Goal: Transaction & Acquisition: Purchase product/service

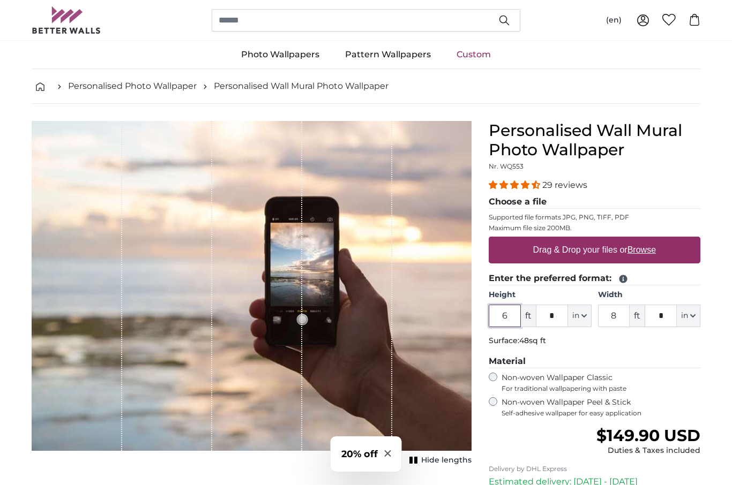
scroll to position [18, 0]
click at [660, 248] on label "Drag & Drop your files or Browse" at bounding box center [594, 250] width 131 height 21
click at [665, 241] on input "Drag & Drop your files or Browse" at bounding box center [595, 238] width 212 height 3
type input "**********"
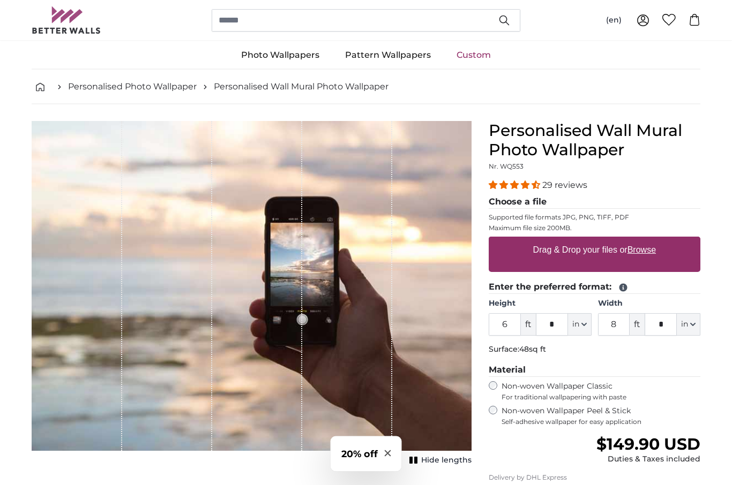
scroll to position [18, 0]
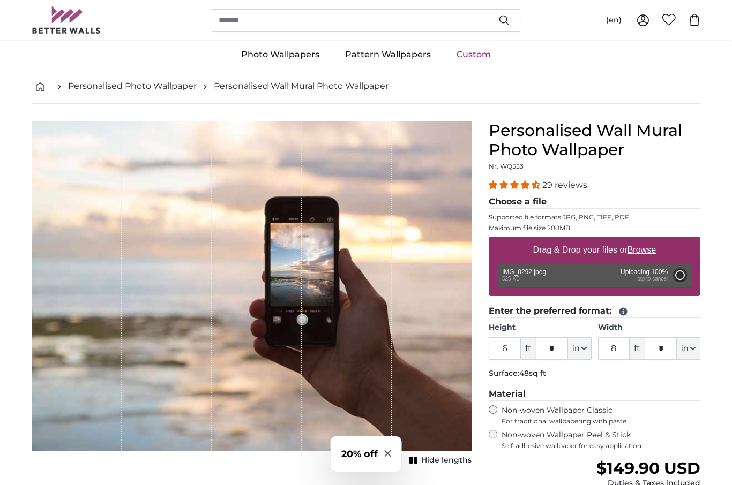
type input "1"
type input "****"
type input "3"
type input "***"
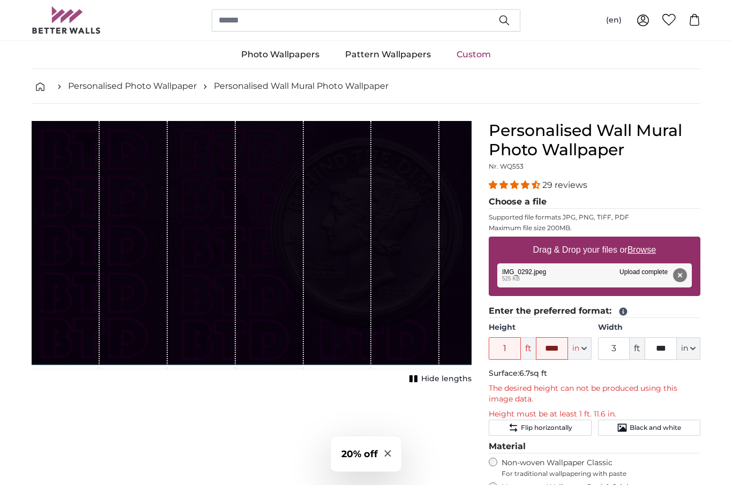
click at [645, 274] on div "Remove Retry Remove Upload Cancel Retry Remove IMG_0292.jpeg edit 525 KB Upload…" at bounding box center [594, 276] width 194 height 24
click at [686, 276] on button "Remove" at bounding box center [680, 275] width 14 height 14
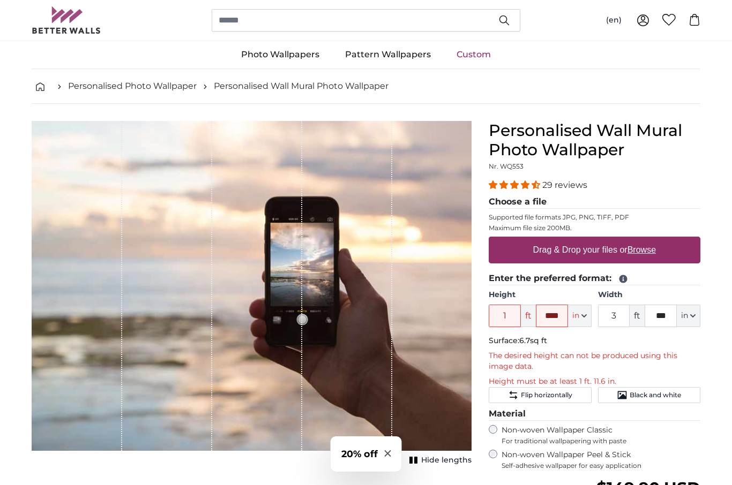
click at [646, 248] on u "Browse" at bounding box center [641, 249] width 28 height 9
click at [646, 240] on input "Drag & Drop your files or Browse" at bounding box center [595, 238] width 212 height 3
type input "**********"
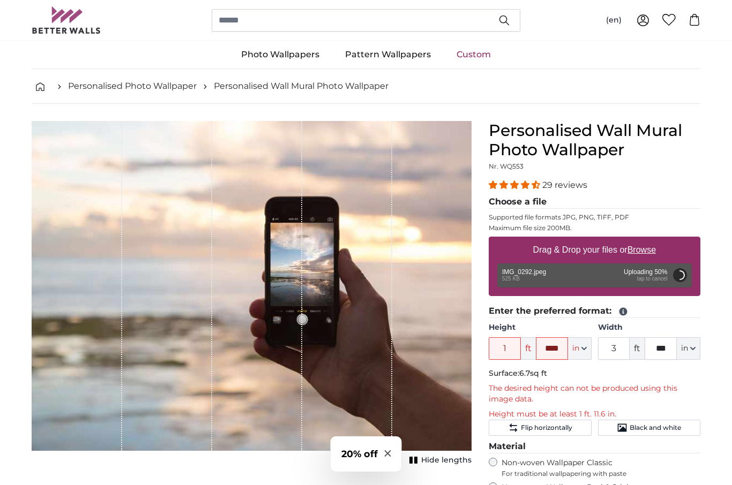
type input "1"
type input "****"
type input "3"
type input "***"
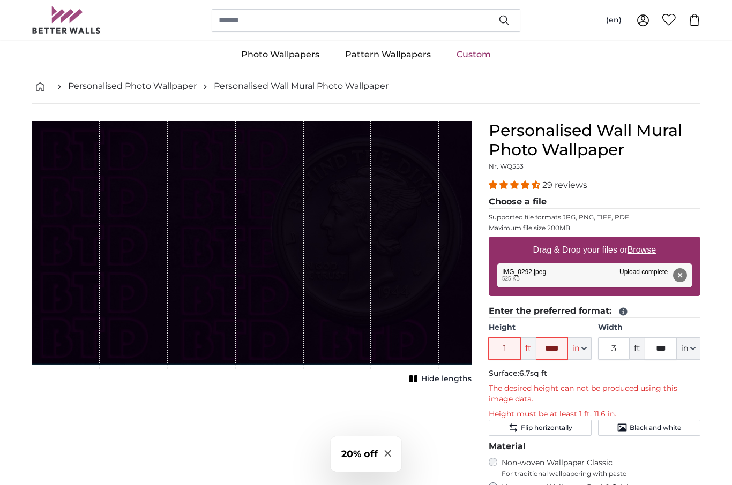
click at [508, 350] on input "1" at bounding box center [505, 349] width 32 height 23
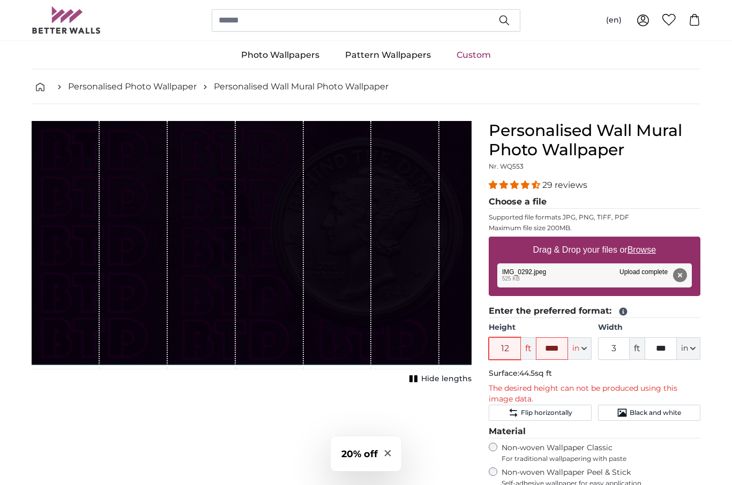
type input "12"
click at [564, 346] on input "****" at bounding box center [552, 349] width 32 height 23
type input "*"
click at [624, 342] on input "3" at bounding box center [614, 349] width 32 height 23
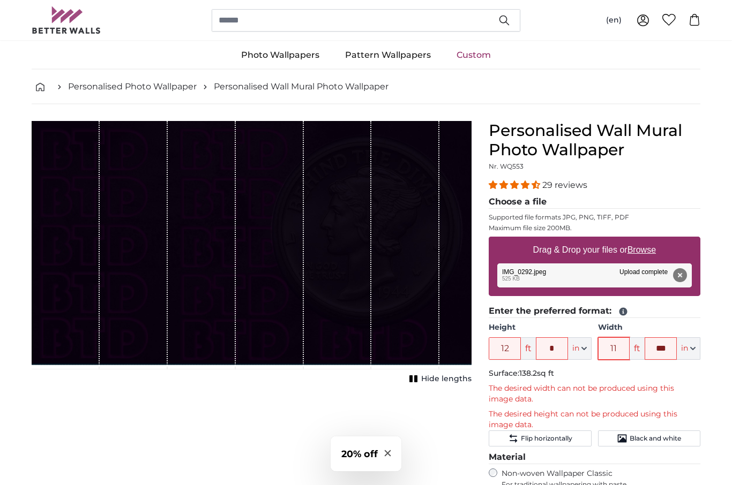
type input "11"
click at [668, 342] on input "***" at bounding box center [661, 349] width 32 height 23
type input "*"
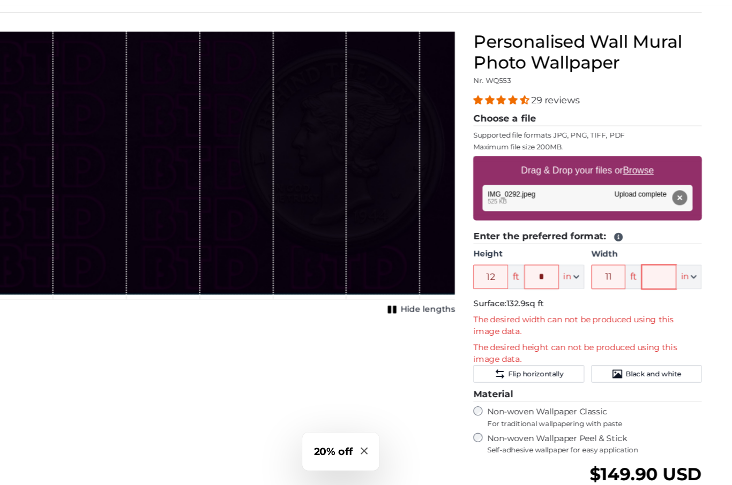
scroll to position [75, 0]
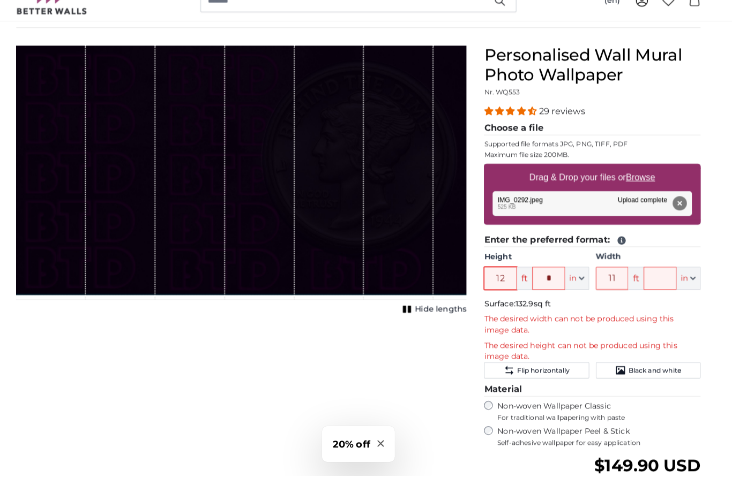
click at [499, 281] on input "12" at bounding box center [505, 292] width 32 height 23
type input "1"
type input "8"
click at [607, 281] on input "11" at bounding box center [614, 292] width 32 height 23
type input "1"
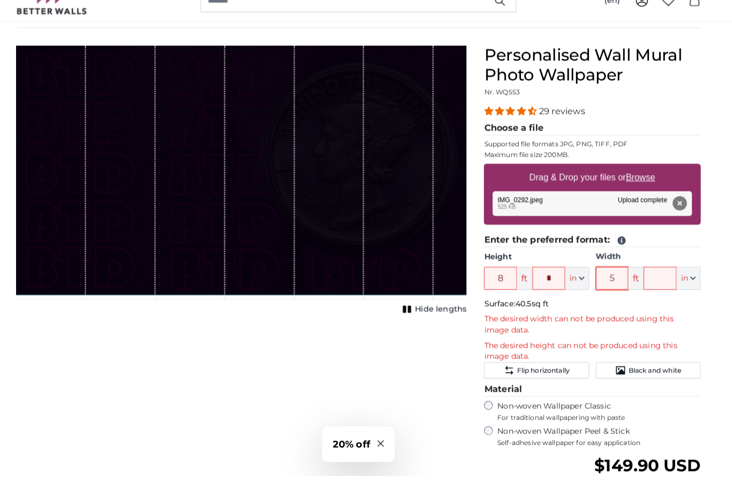
type input "5"
click at [496, 281] on input "8" at bounding box center [505, 292] width 32 height 23
type input "5"
click at [602, 281] on input "5" at bounding box center [614, 292] width 32 height 23
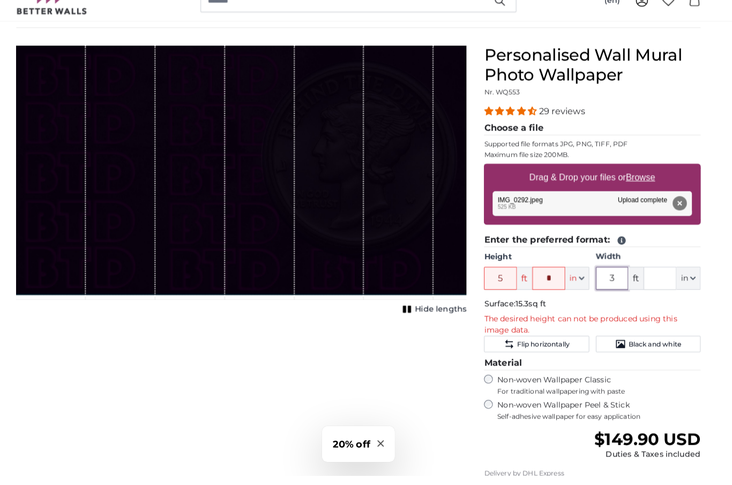
type input "3"
click at [499, 281] on input "5" at bounding box center [505, 292] width 32 height 23
type input "4"
click at [538, 281] on input "*" at bounding box center [552, 292] width 32 height 23
click at [495, 281] on input "4" at bounding box center [505, 292] width 32 height 23
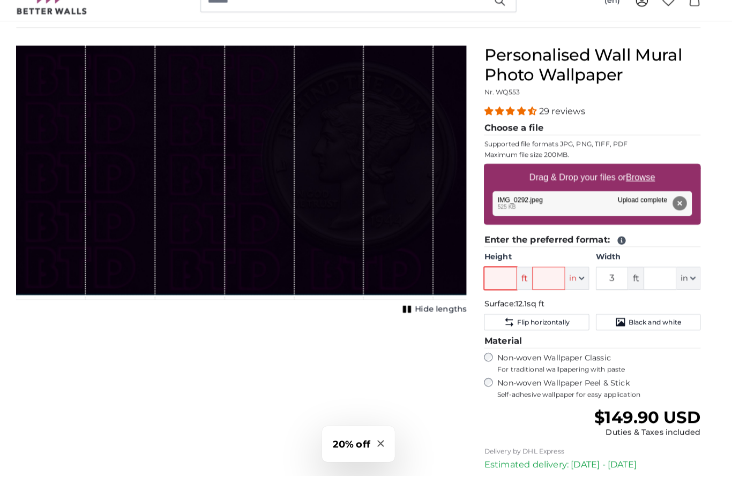
type input "2"
type input "4"
type input "`"
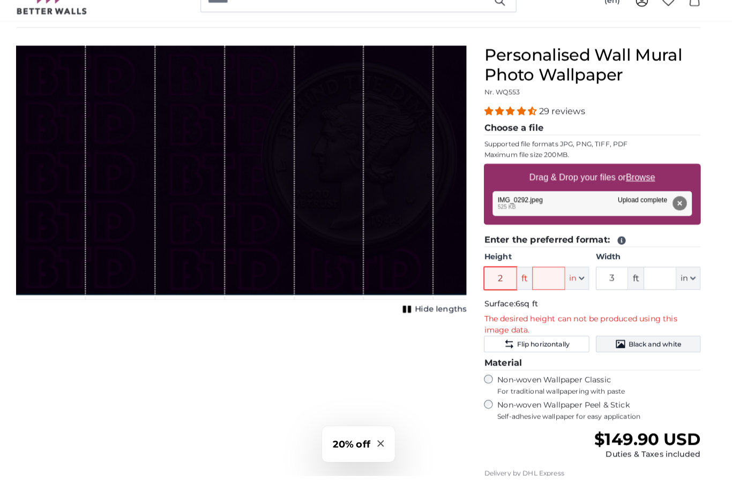
type input "2"
click at [617, 351] on icon "Black and white" at bounding box center [622, 356] width 11 height 11
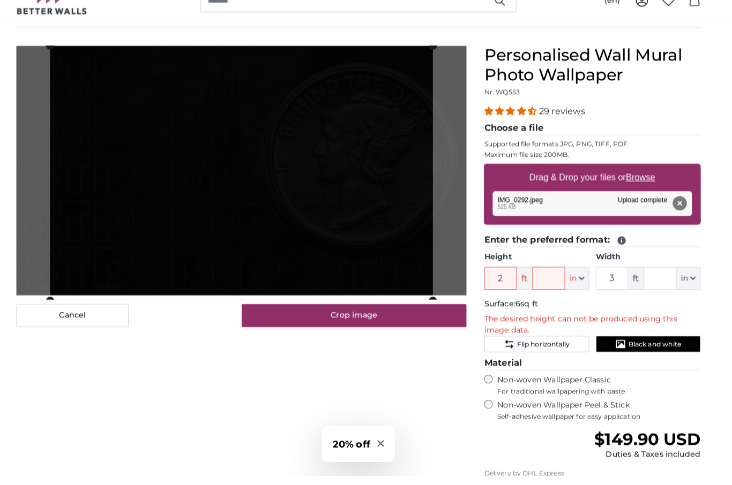
scroll to position [95, 0]
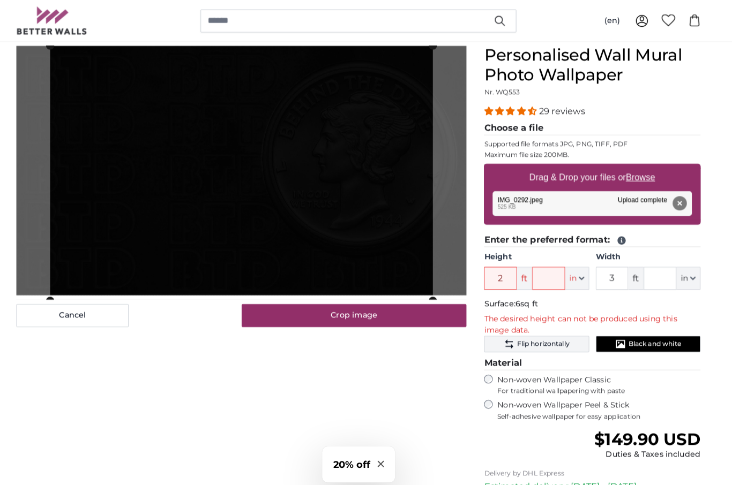
click at [508, 339] on icon "Flip horizontally" at bounding box center [513, 336] width 11 height 11
click at [499, 340] on button "Flip horizontally" at bounding box center [540, 336] width 102 height 16
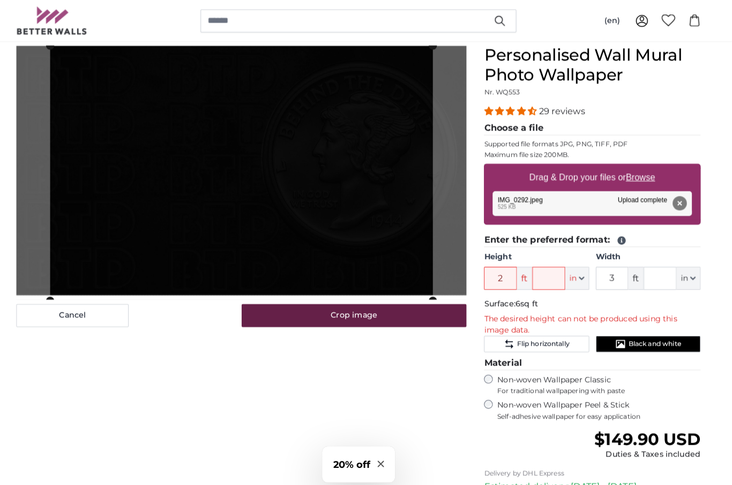
click at [318, 320] on button "Crop image" at bounding box center [362, 308] width 220 height 23
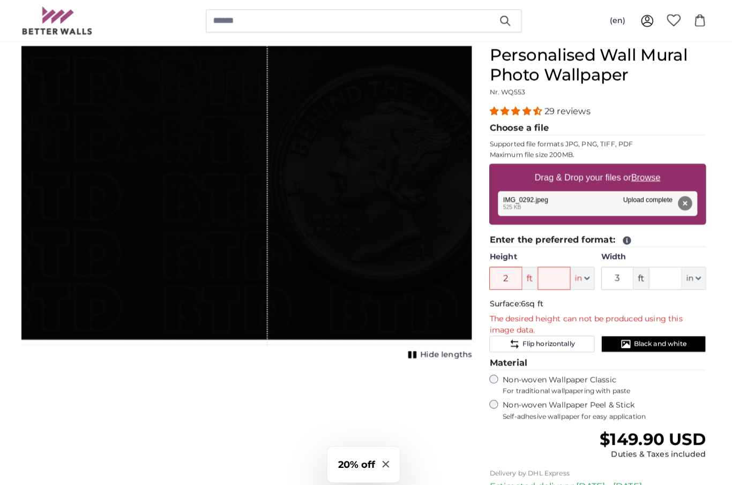
click at [409, 348] on icon "1 of 1" at bounding box center [413, 347] width 11 height 8
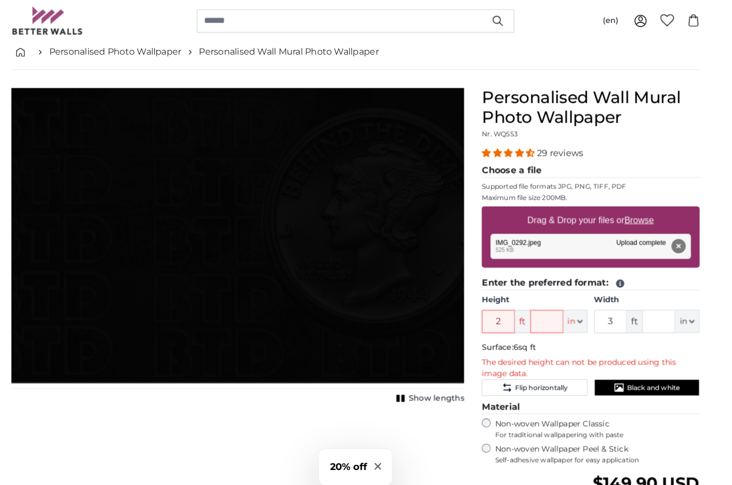
scroll to position [54, 0]
click at [489, 305] on input "2" at bounding box center [505, 313] width 32 height 23
type input "1"
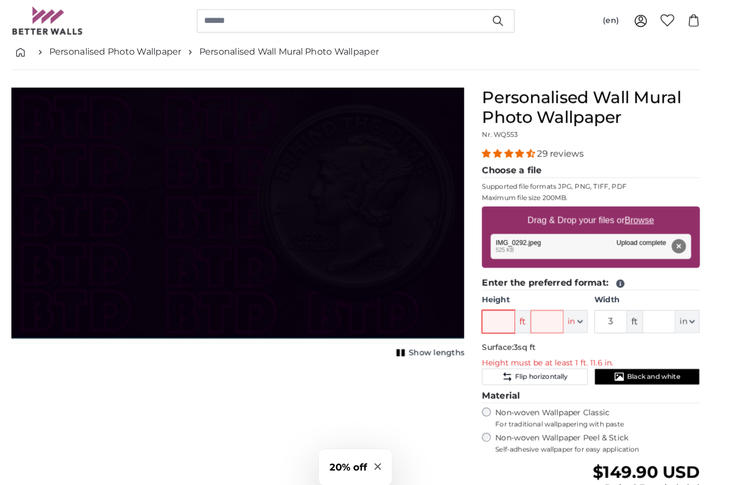
type input "2"
type input "1"
click at [540, 305] on input "text" at bounding box center [552, 313] width 32 height 23
type input "*"
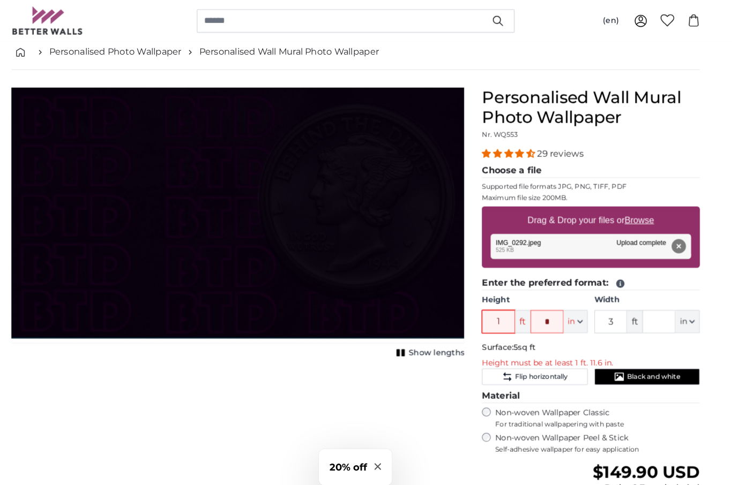
click at [496, 311] on input "1" at bounding box center [505, 313] width 32 height 23
click at [494, 315] on input "1" at bounding box center [505, 313] width 32 height 23
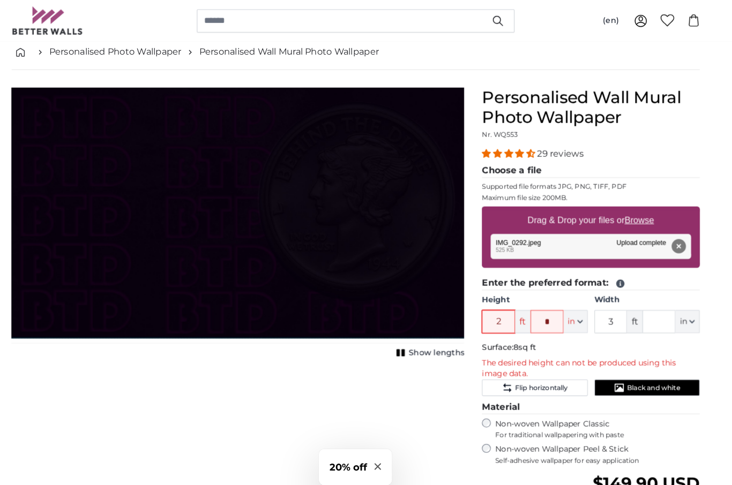
type input "2"
click at [541, 306] on input "*" at bounding box center [552, 313] width 32 height 23
type input "*"
click at [493, 316] on input "2" at bounding box center [505, 313] width 32 height 23
type input "3"
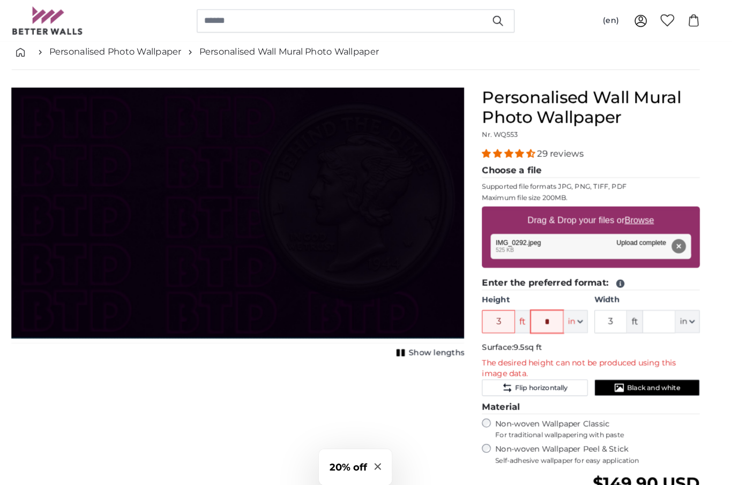
click at [537, 316] on input "*" at bounding box center [552, 313] width 32 height 23
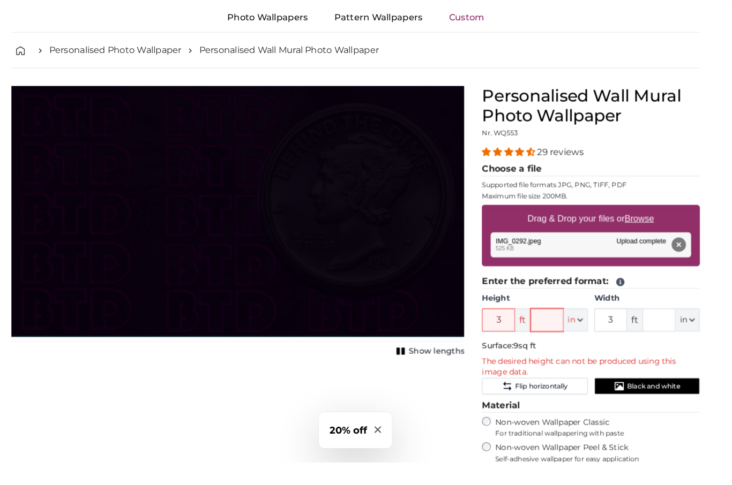
scroll to position [23, 0]
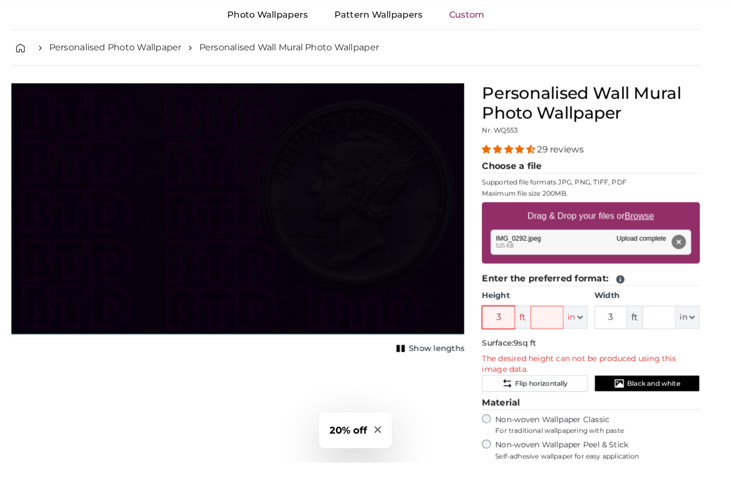
click at [496, 333] on input "3" at bounding box center [505, 344] width 32 height 23
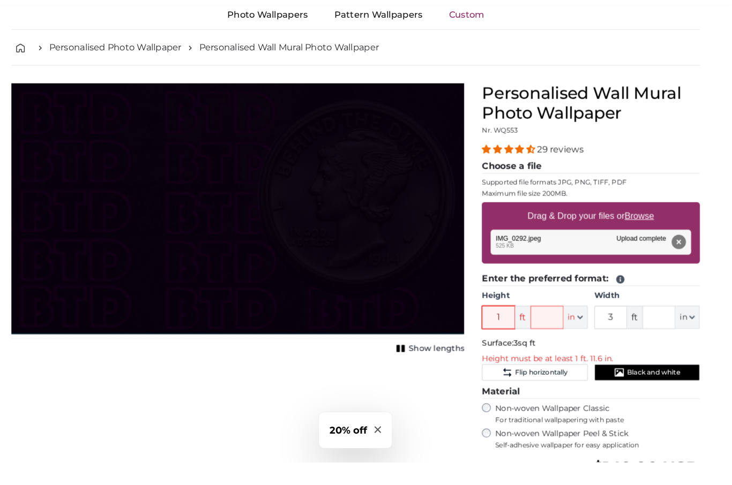
scroll to position [41, 0]
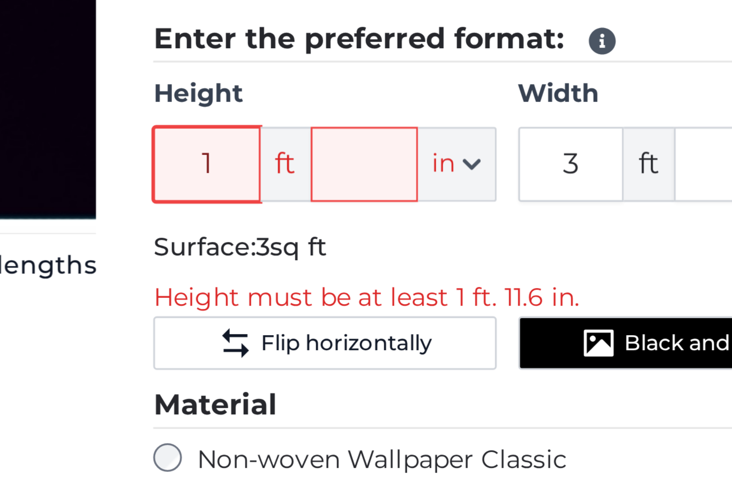
type input "1"
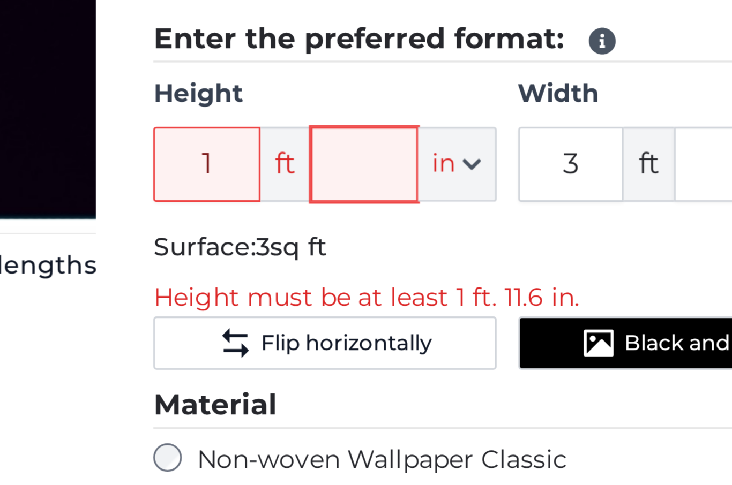
click at [536, 315] on input "text" at bounding box center [552, 326] width 32 height 23
type input "*"
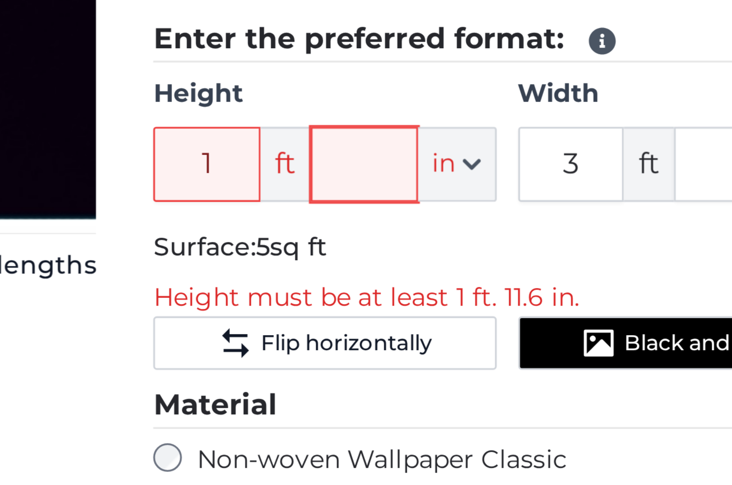
type input "*"
type input "**"
type input "9"
type input "*"
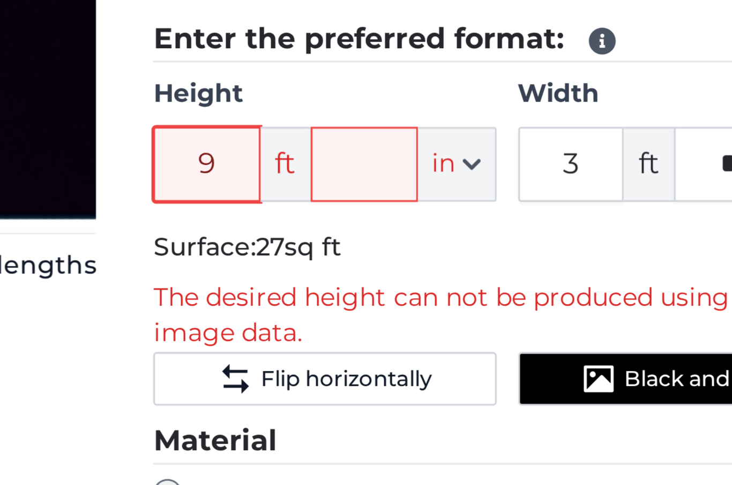
click at [489, 315] on input "9" at bounding box center [505, 326] width 32 height 23
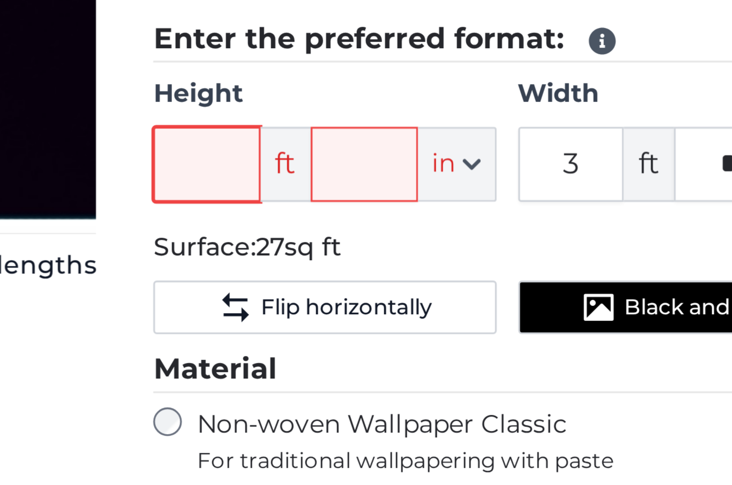
type input "6"
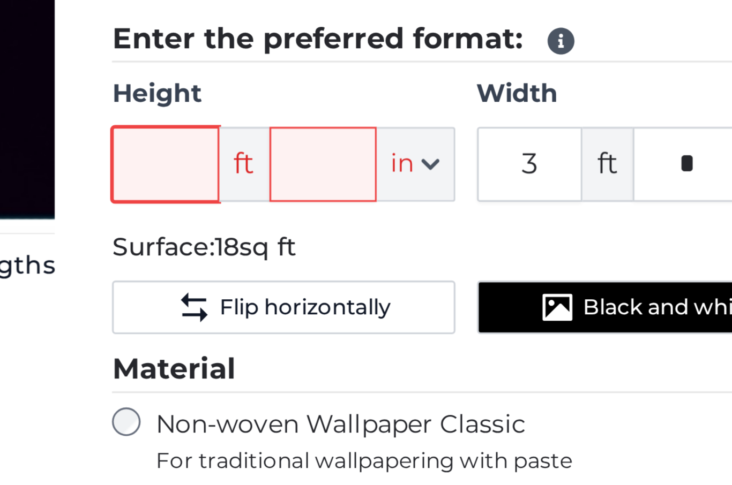
type input "3"
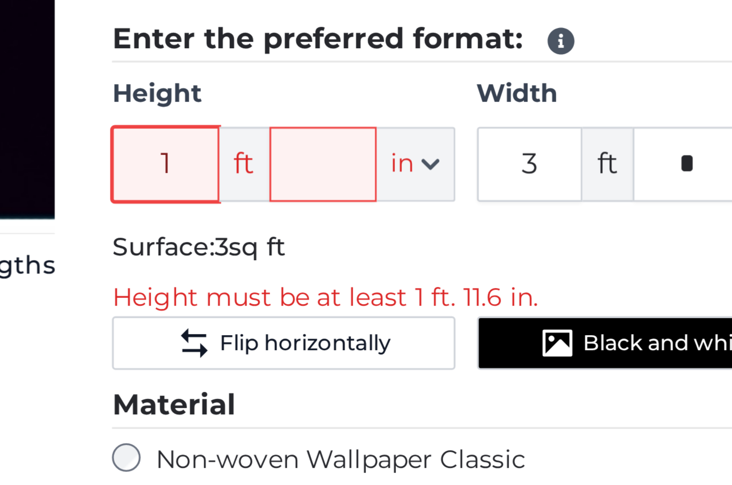
type input "1"
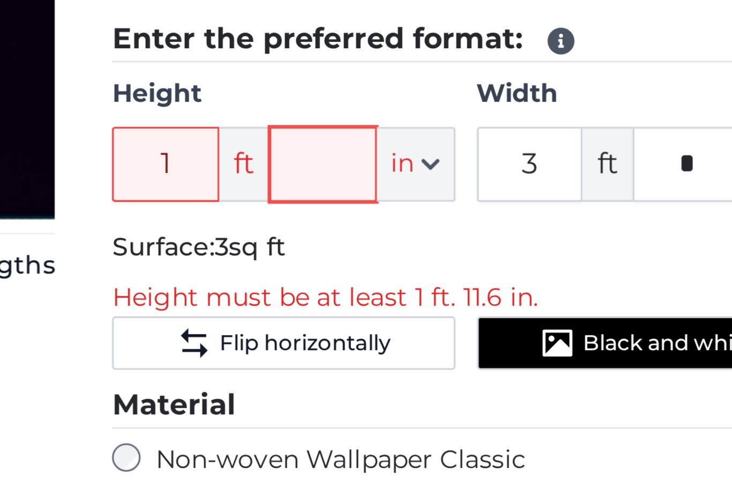
click at [536, 315] on input "text" at bounding box center [552, 326] width 32 height 23
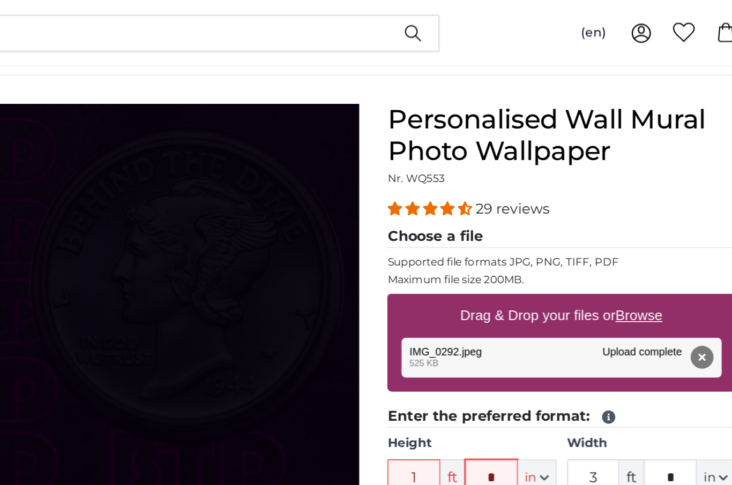
scroll to position [68, 0]
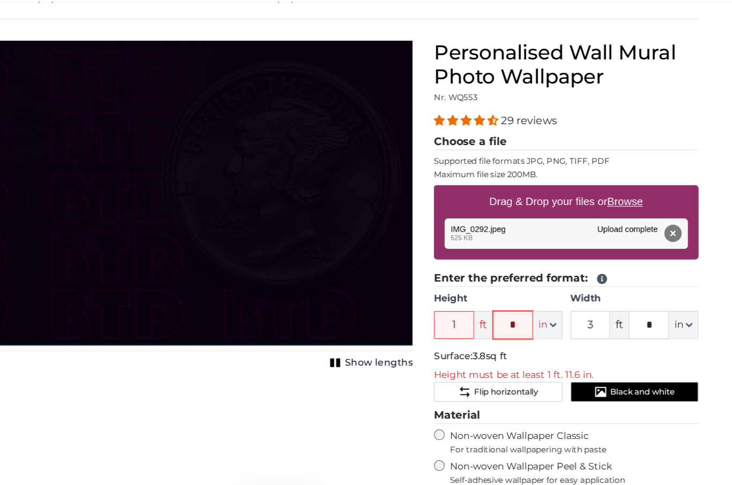
type input "*"
click at [673, 219] on button "Remove" at bounding box center [680, 226] width 14 height 14
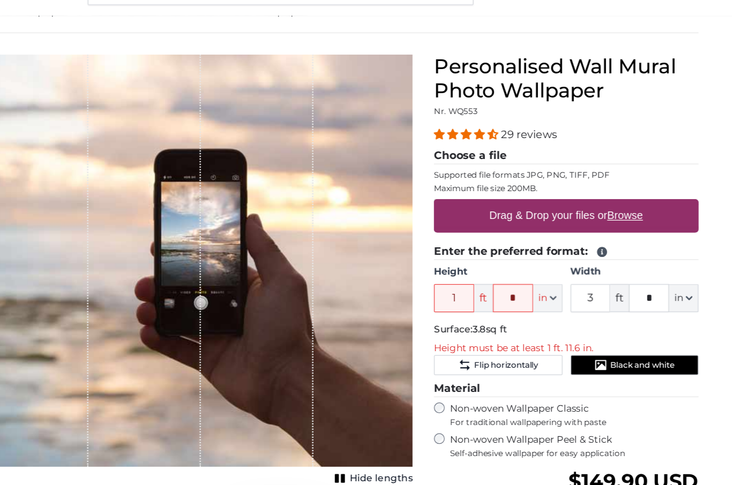
click at [627, 196] on u "Browse" at bounding box center [641, 200] width 28 height 9
click at [508, 187] on input "Drag & Drop your files or Browse" at bounding box center [595, 188] width 212 height 3
type input "**********"
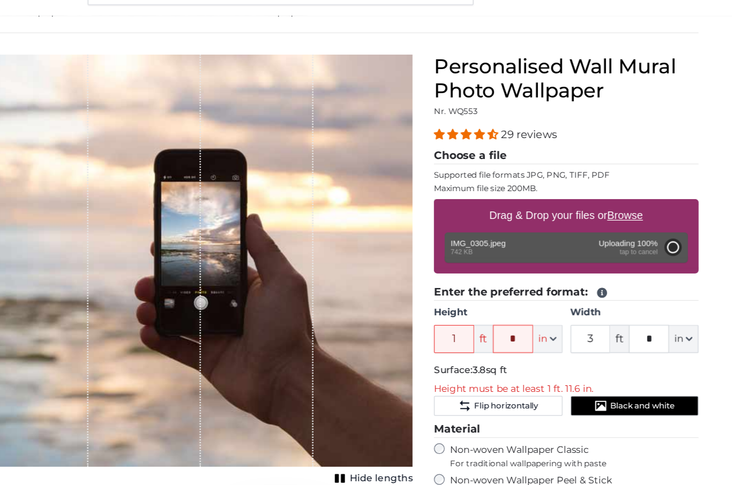
type input "2"
type input "****"
type input "2"
type input "***"
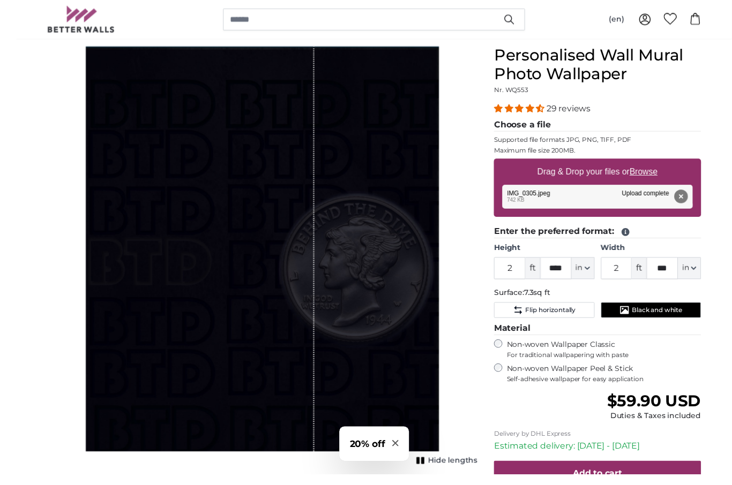
scroll to position [108, 0]
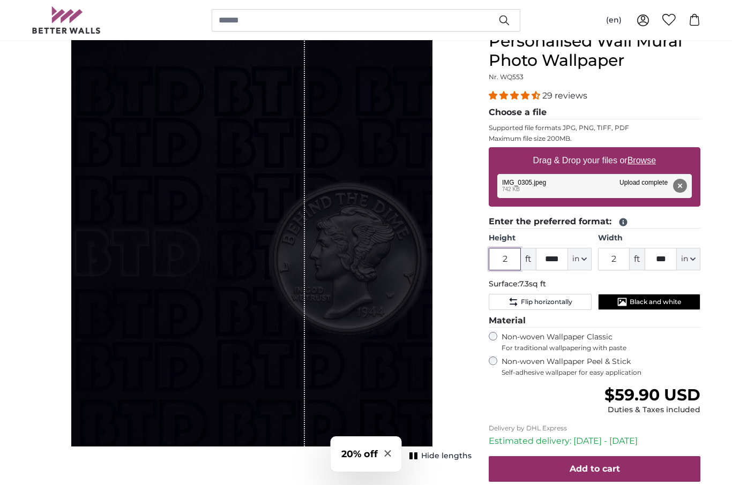
click at [516, 257] on input "2" at bounding box center [505, 259] width 32 height 23
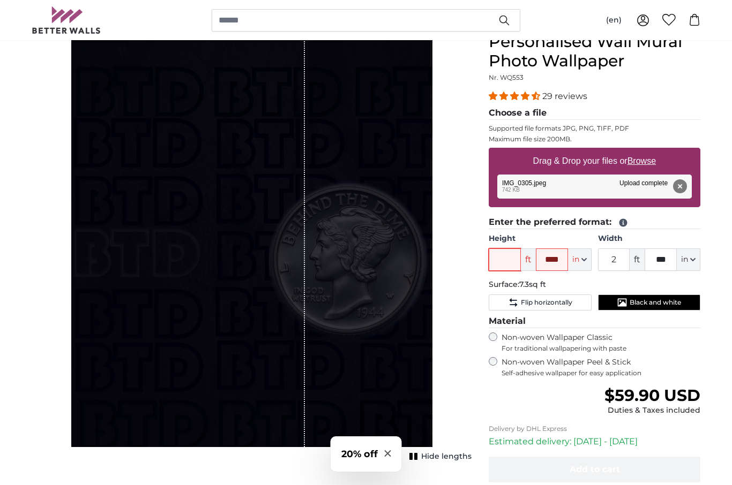
type input "9"
type input "7"
type input "5"
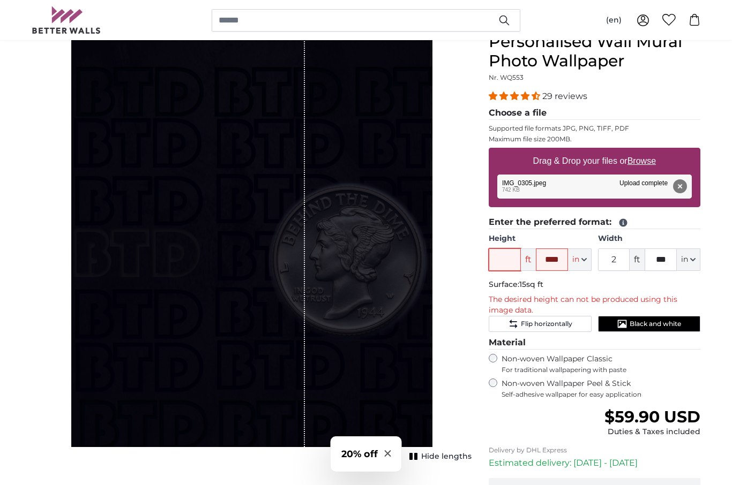
type input "4"
type input "3"
click at [673, 184] on button "Remove" at bounding box center [680, 186] width 14 height 14
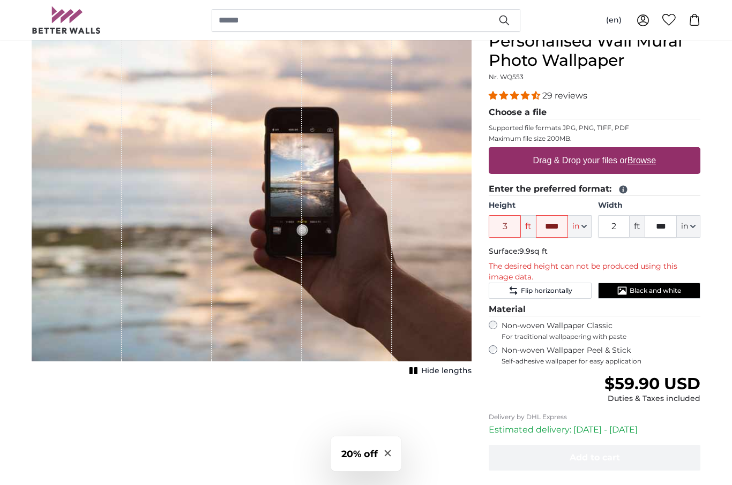
scroll to position [108, 0]
click at [641, 156] on u "Browse" at bounding box center [641, 160] width 28 height 9
click at [641, 151] on input "Drag & Drop your files or Browse" at bounding box center [595, 148] width 212 height 3
type input "**********"
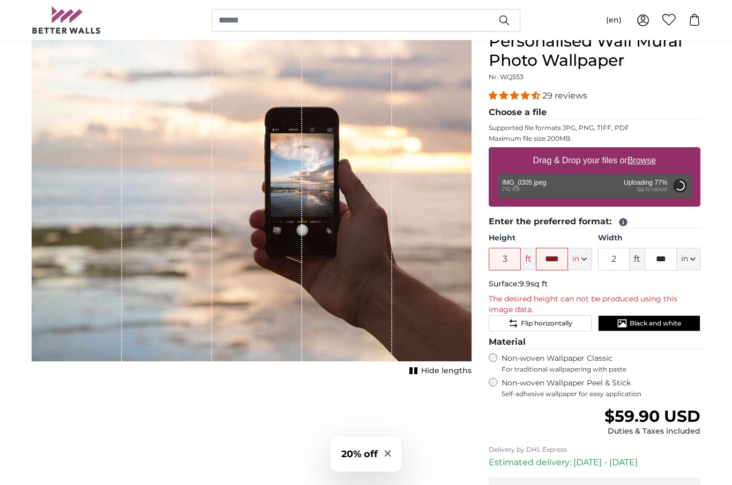
type input "2"
type input "****"
type input "2"
type input "***"
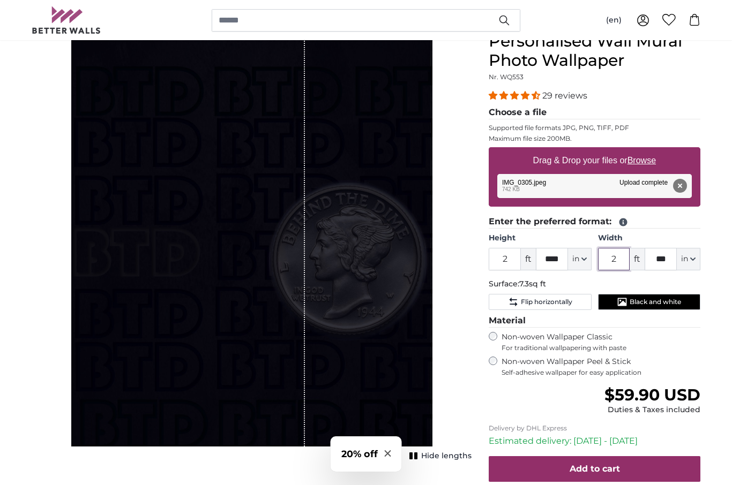
click at [611, 259] on input "2" at bounding box center [614, 259] width 32 height 23
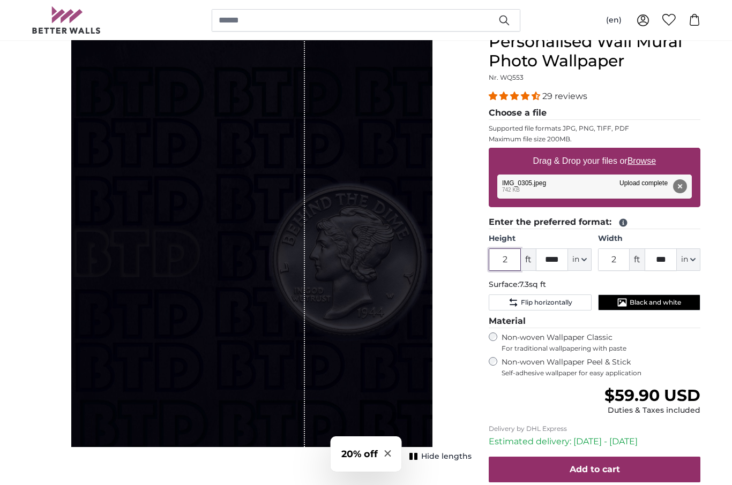
click at [514, 256] on input "2" at bounding box center [505, 260] width 32 height 23
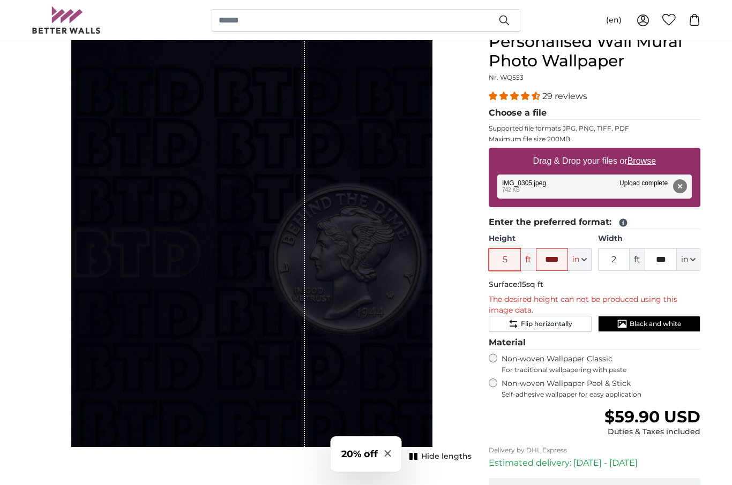
type input "5"
click at [559, 254] on input "****" at bounding box center [552, 260] width 32 height 23
click at [0, 0] on html "Made to Measure FREE delivery! - Delivered by [DATE] 60,000 SATISFIED CUSTOMERS…" at bounding box center [366, 135] width 732 height 485
click at [484, 246] on div "Personalised Wall Mural Photo Wallpaper Nr. WQ553 29 reviews Choose a file Supp…" at bounding box center [594, 307] width 229 height 551
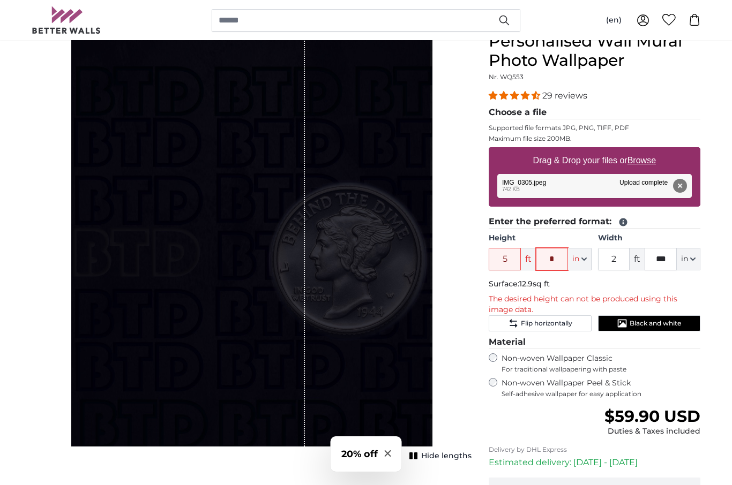
click at [563, 248] on input "*" at bounding box center [552, 259] width 32 height 23
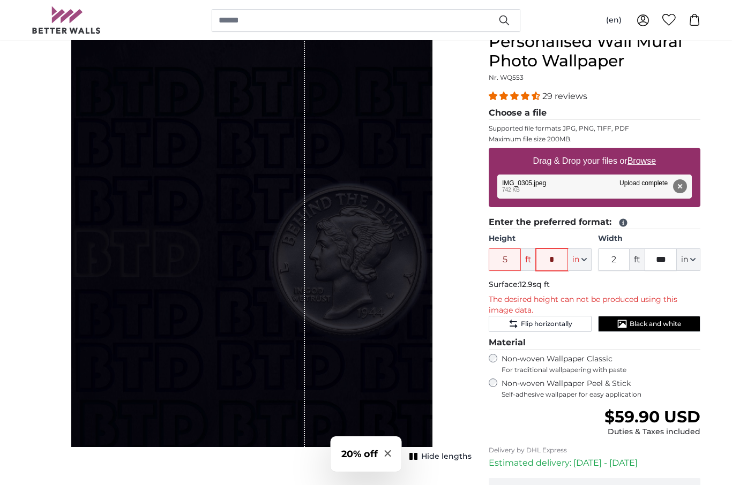
type input "**"
type input "6"
type input "***"
click at [626, 250] on input "2" at bounding box center [614, 260] width 32 height 23
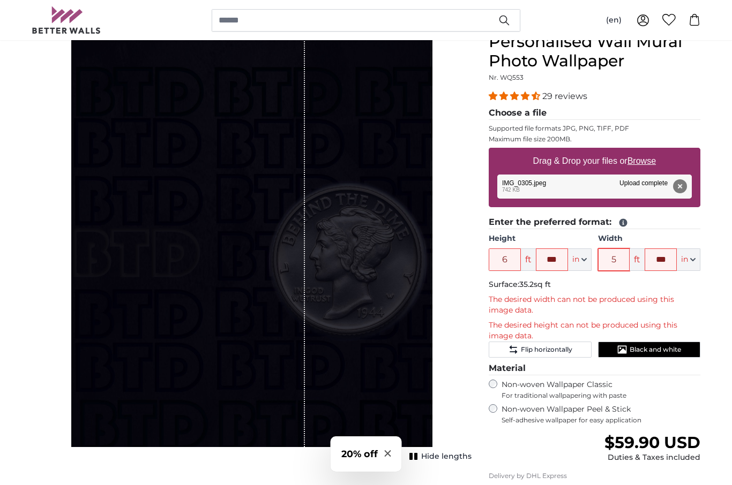
type input "5"
click at [670, 253] on input "***" at bounding box center [661, 260] width 32 height 23
type input "*"
type input "**"
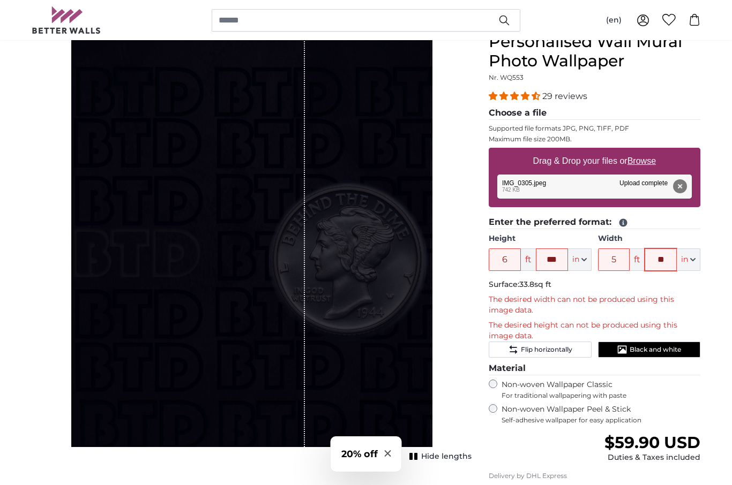
type input "7"
type input "**"
click at [685, 295] on p "The desired width can not be produced using this image data." at bounding box center [595, 305] width 212 height 21
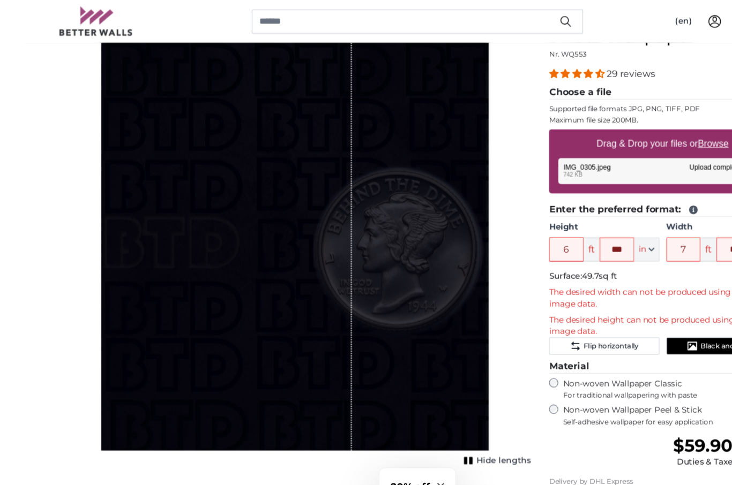
scroll to position [134, 0]
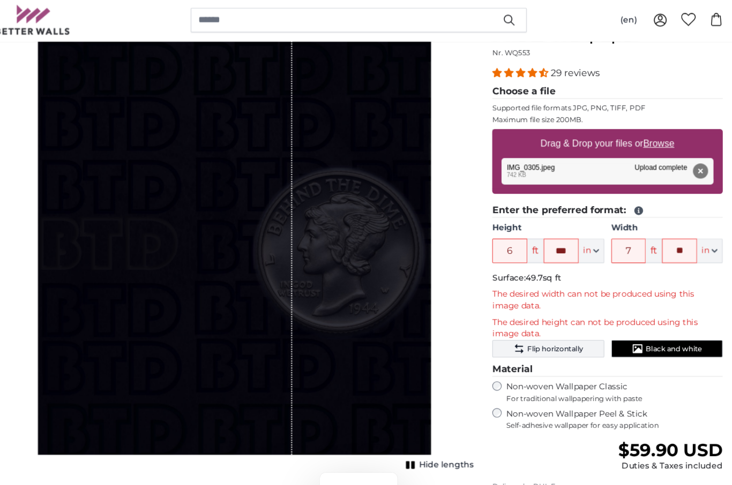
click at [521, 319] on span "Flip horizontally" at bounding box center [546, 322] width 51 height 9
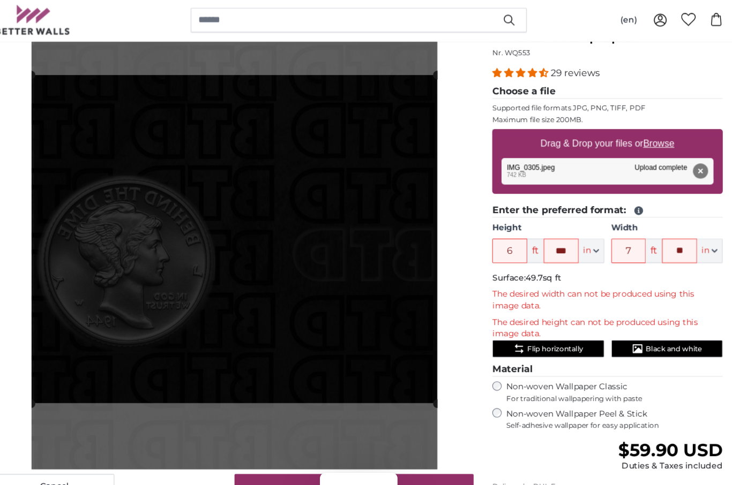
click at [521, 318] on span "Flip horizontally" at bounding box center [546, 322] width 51 height 9
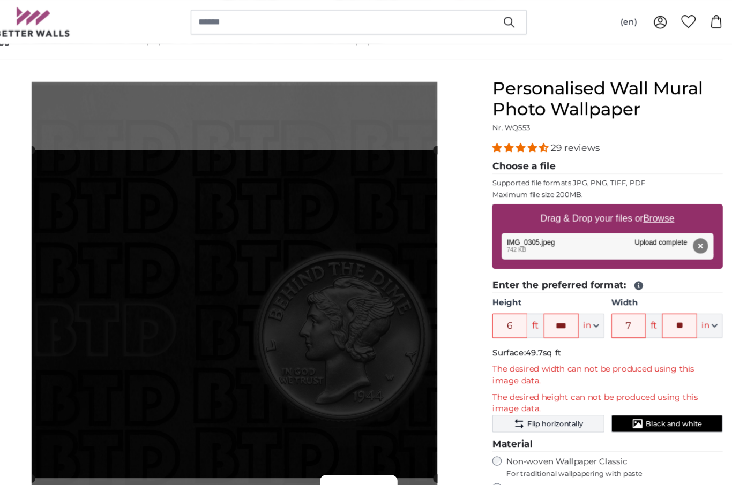
scroll to position [67, 0]
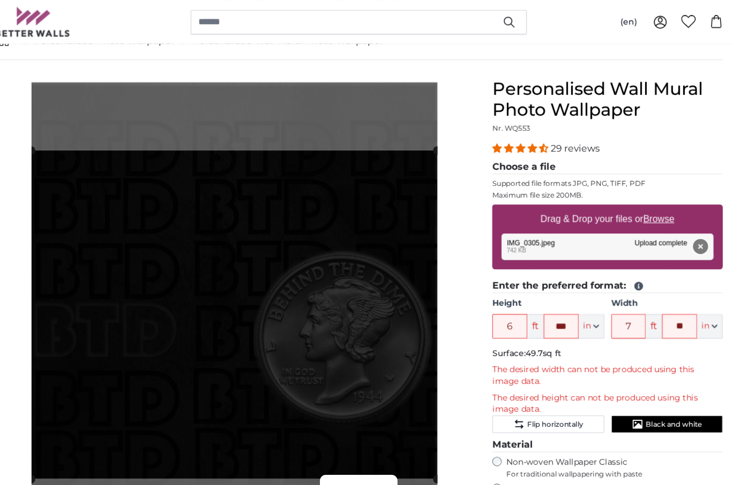
click at [673, 225] on button "Remove" at bounding box center [680, 227] width 14 height 14
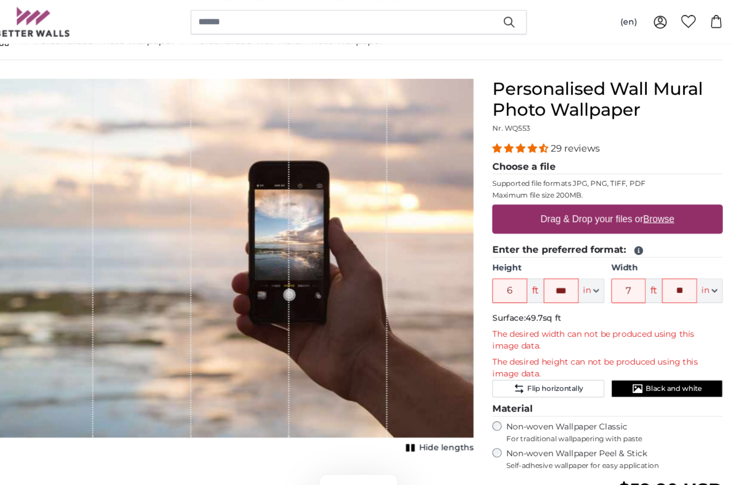
scroll to position [0, 0]
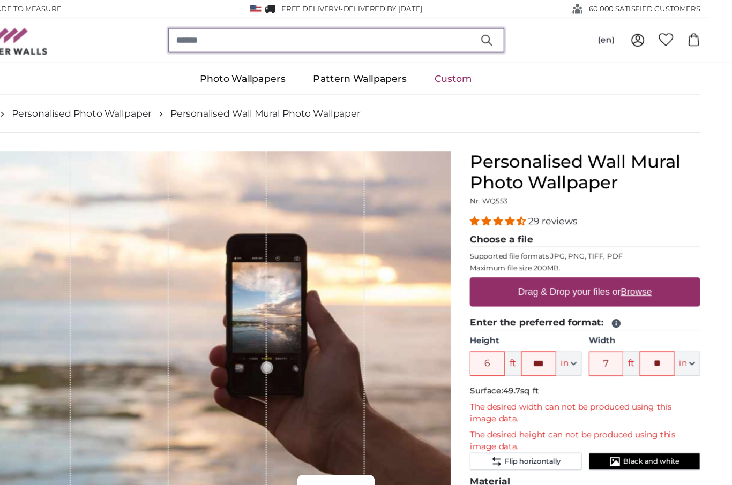
click at [402, 39] on input "search" at bounding box center [366, 37] width 309 height 23
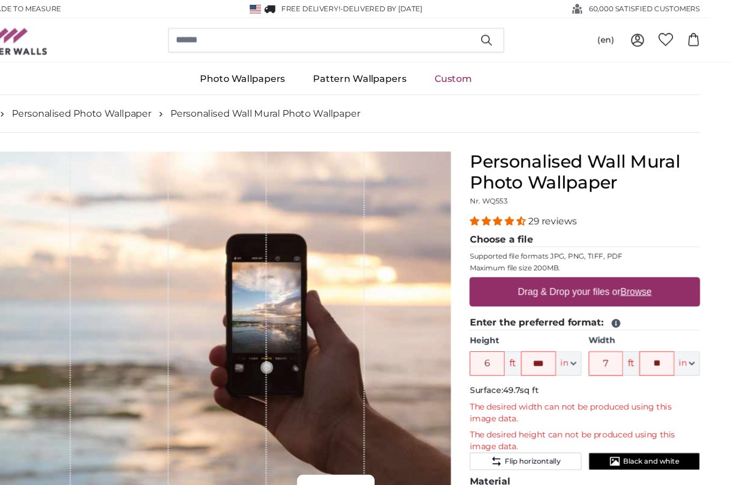
click at [583, 56] on div "(en) English [DEMOGRAPHIC_DATA] Español Deutsch Dansk" at bounding box center [366, 37] width 669 height 40
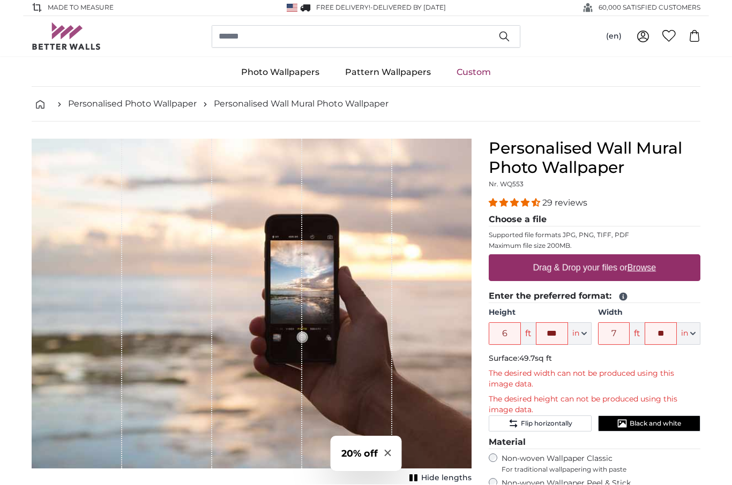
scroll to position [1, 0]
click at [580, 272] on label "Drag & Drop your files or Browse" at bounding box center [594, 267] width 131 height 21
click at [580, 258] on input "Drag & Drop your files or Browse" at bounding box center [595, 256] width 212 height 3
click at [647, 268] on u "Browse" at bounding box center [641, 267] width 28 height 9
click at [647, 258] on input "Drag & Drop your files or Browse" at bounding box center [595, 256] width 212 height 3
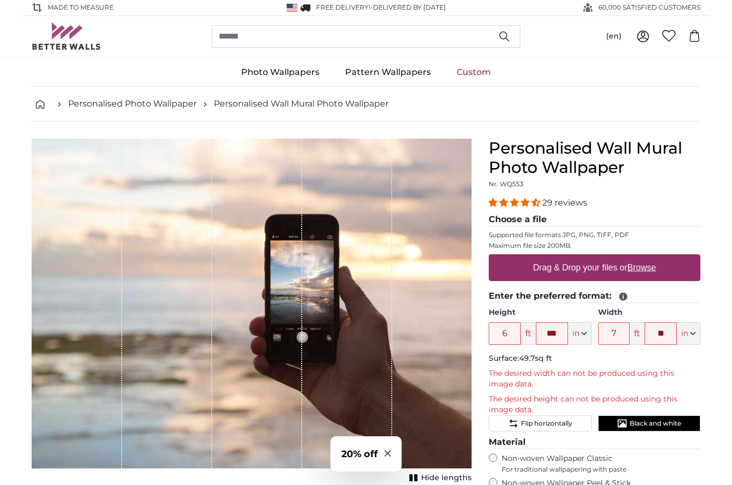
type input "**********"
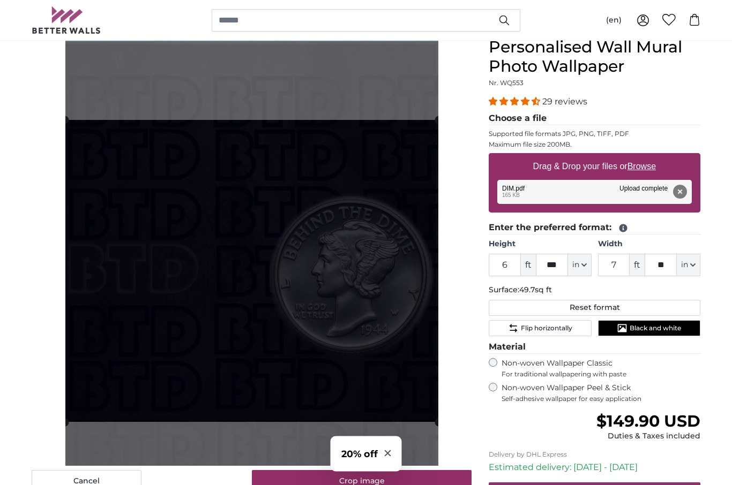
scroll to position [102, 0]
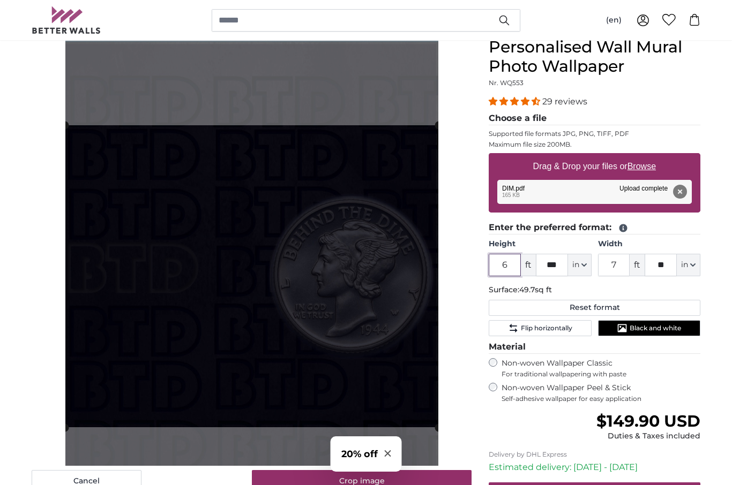
click at [510, 262] on input "6" at bounding box center [505, 265] width 32 height 23
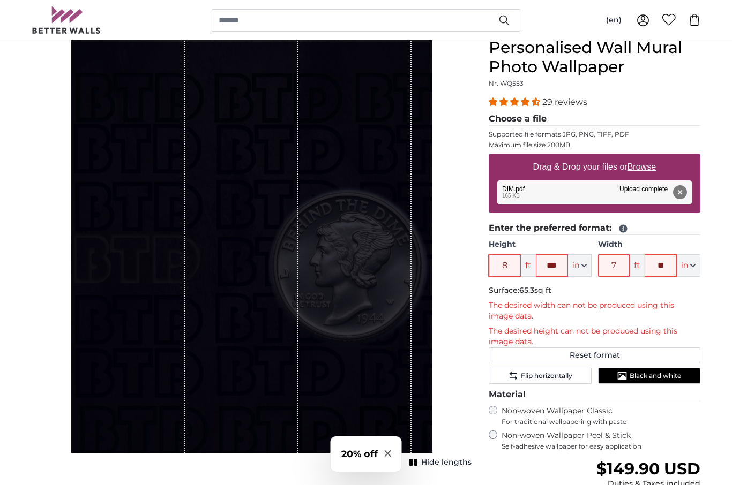
type input "8"
click at [620, 261] on input "7" at bounding box center [614, 266] width 32 height 23
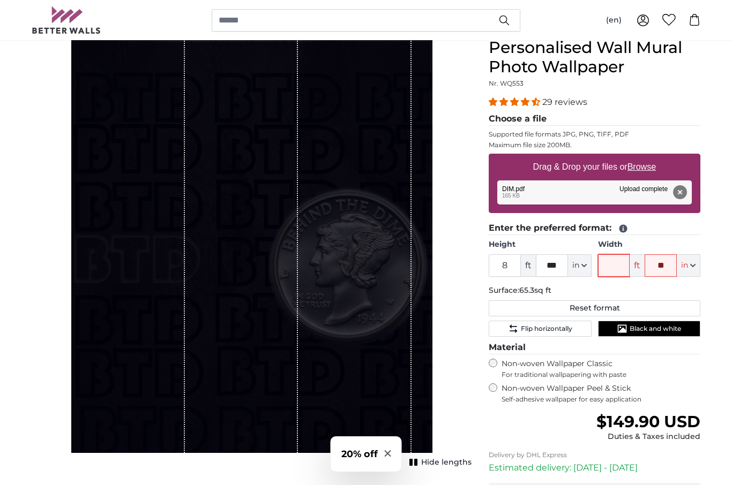
type input "i"
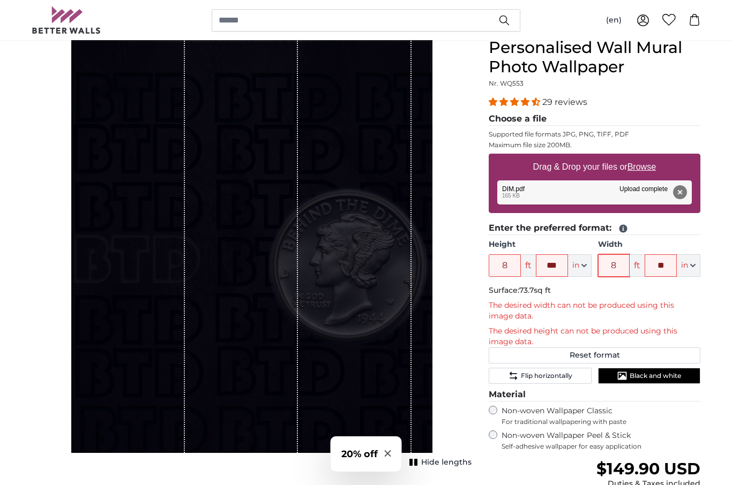
type input "8"
click at [516, 260] on input "8" at bounding box center [505, 266] width 32 height 23
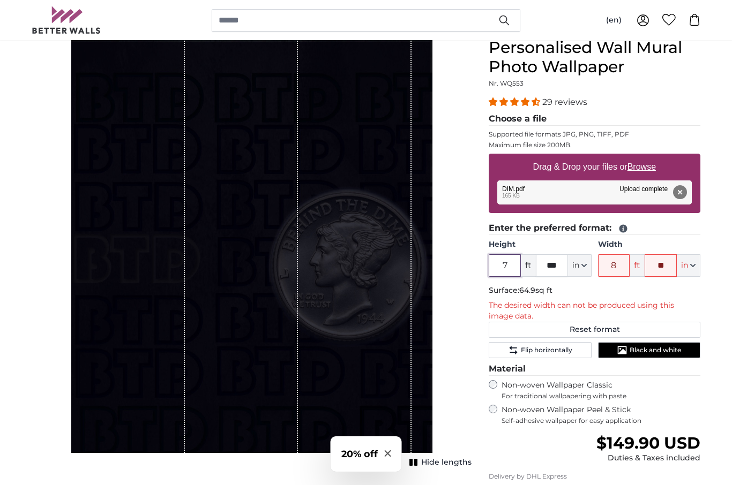
type input "7"
click at [619, 262] on input "8" at bounding box center [614, 266] width 32 height 23
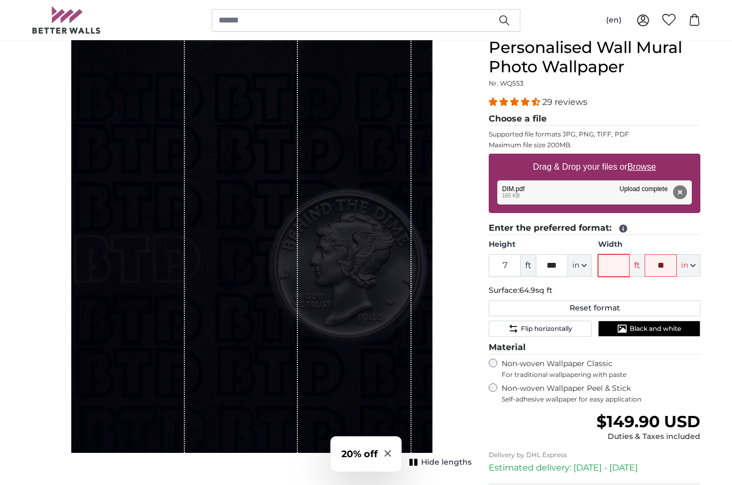
type input "6"
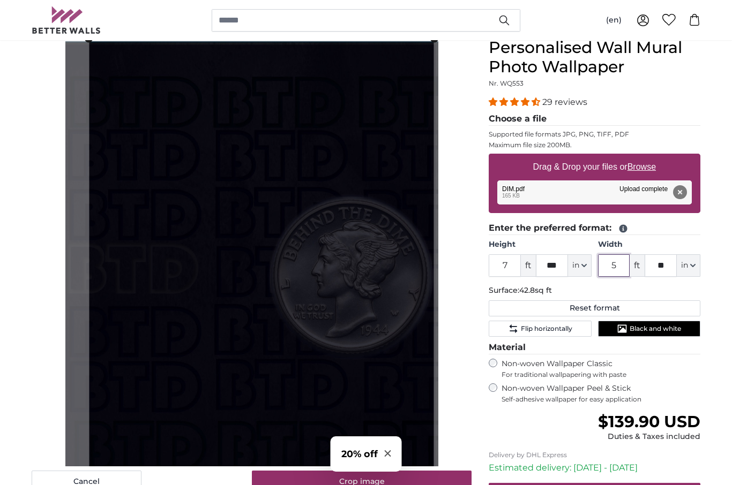
type input "5"
click at [509, 264] on input "7" at bounding box center [505, 266] width 32 height 23
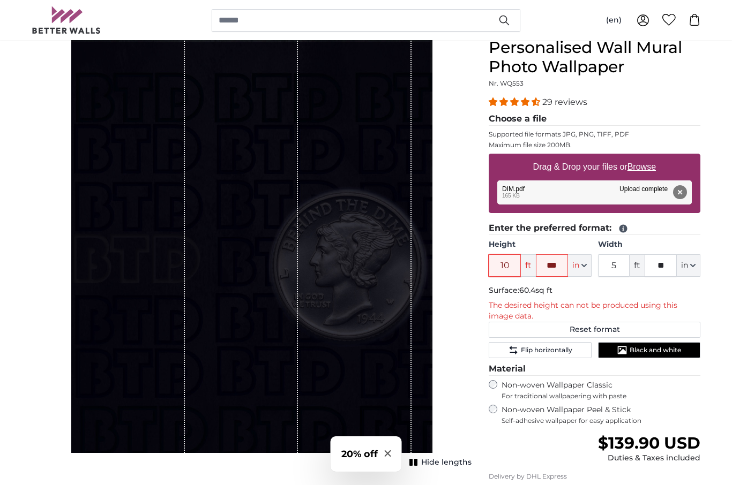
type input "10"
click at [617, 261] on input "5" at bounding box center [614, 266] width 32 height 23
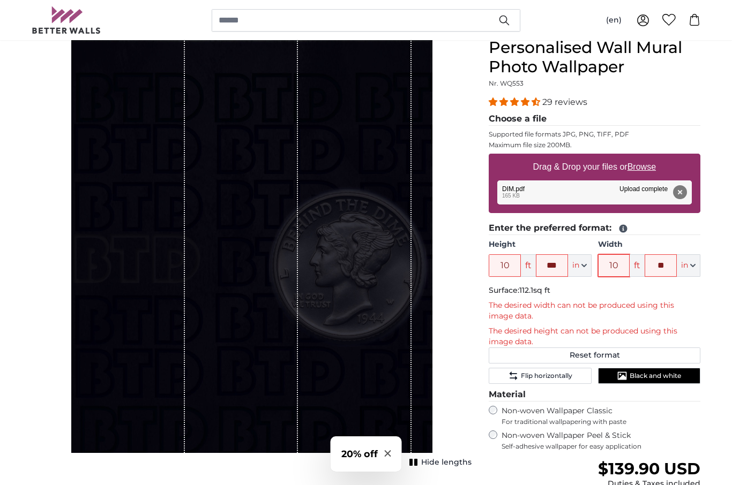
type input "10"
click at [562, 263] on input "***" at bounding box center [552, 266] width 32 height 23
type input "*"
click at [514, 260] on input "10" at bounding box center [505, 266] width 32 height 23
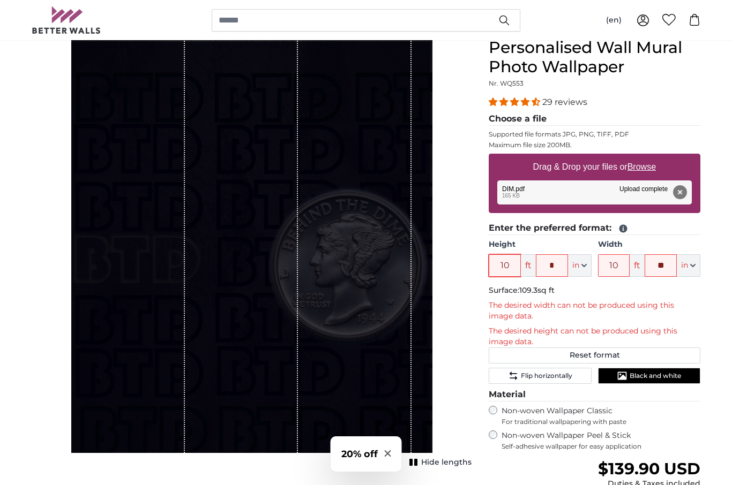
type input "1"
type input "8"
click at [555, 269] on input "*" at bounding box center [552, 266] width 32 height 23
type input "*"
click at [506, 267] on input "8" at bounding box center [505, 266] width 32 height 23
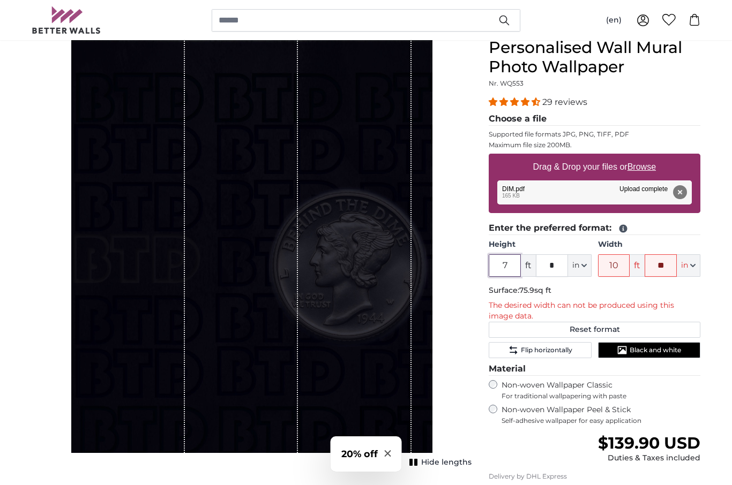
type input "7"
click at [559, 260] on input "*" at bounding box center [552, 266] width 32 height 23
type input "*"
click at [618, 268] on input "10" at bounding box center [614, 266] width 32 height 23
type input "1"
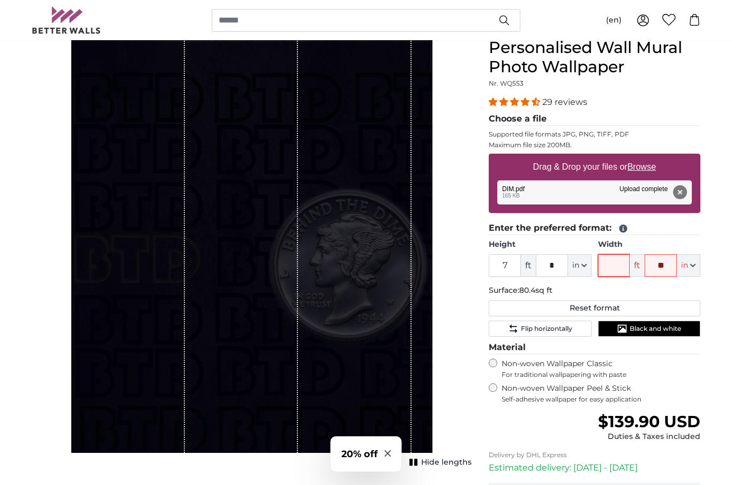
type input "7"
type input "6"
type input "4"
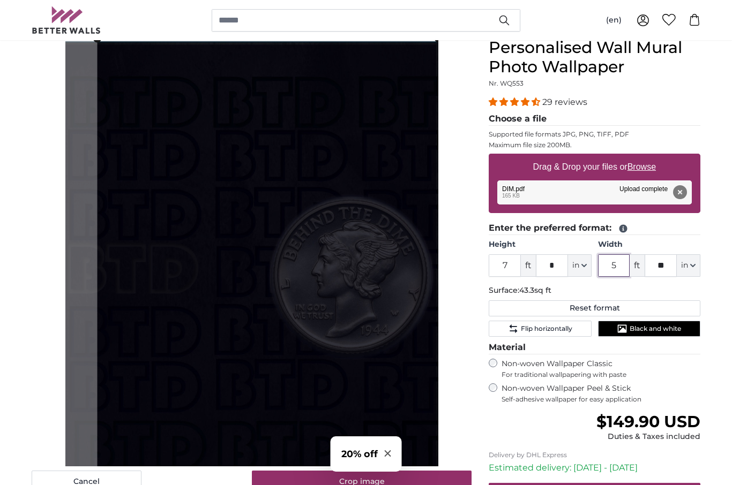
click at [362, 158] on cropper-handle at bounding box center [267, 256] width 341 height 434
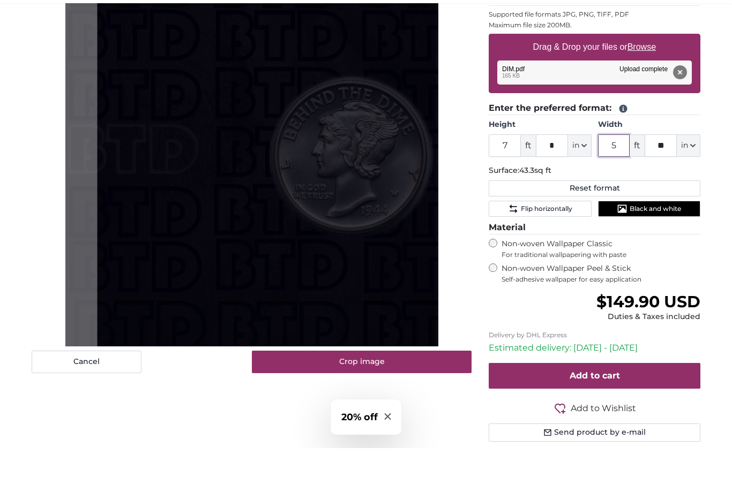
scroll to position [206, 0]
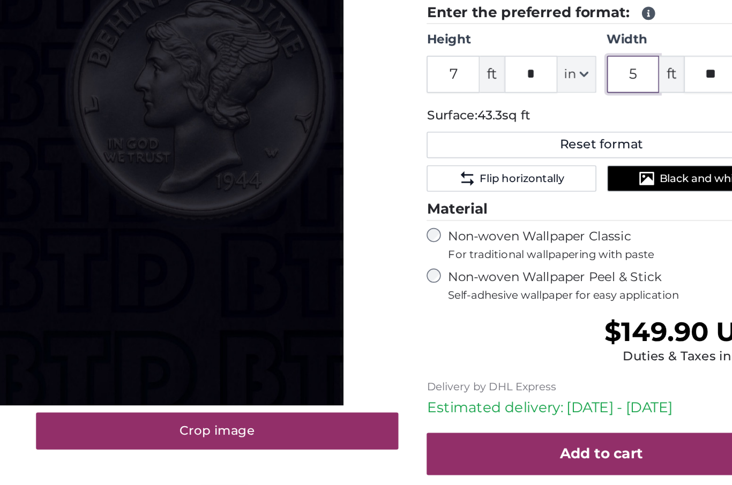
type input "5"
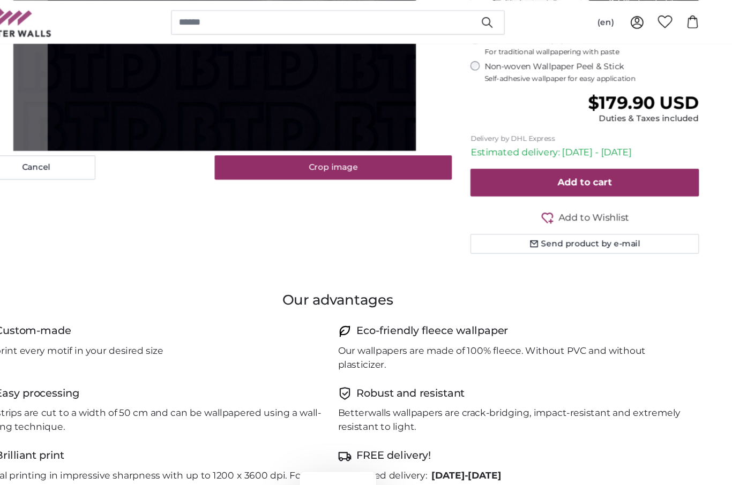
scroll to position [428, 0]
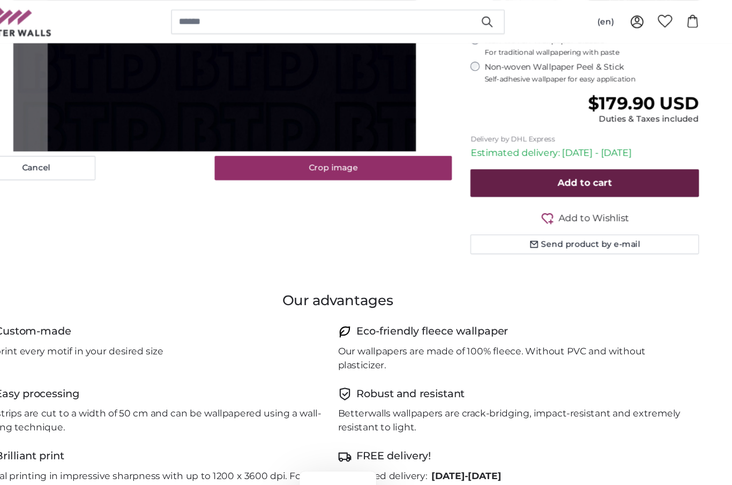
click at [572, 163] on button "Add to cart" at bounding box center [595, 170] width 212 height 26
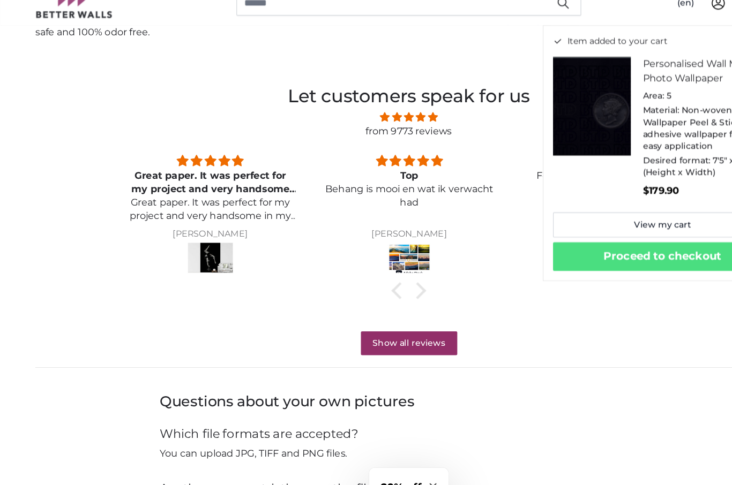
scroll to position [842, 0]
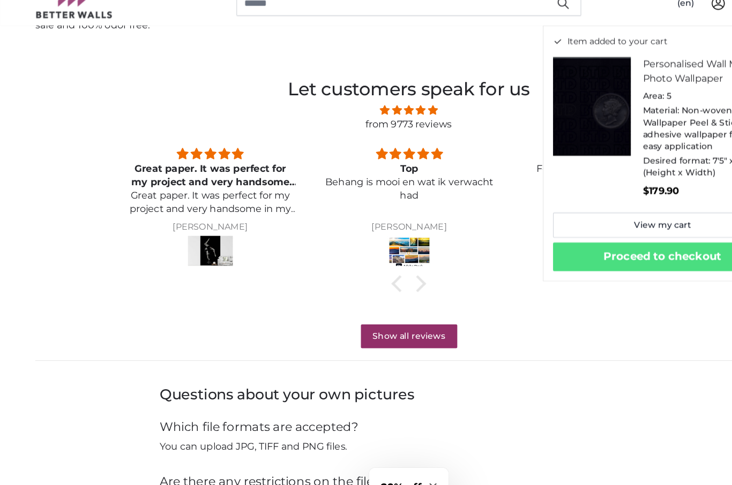
click at [221, 187] on p "Great paper. It was perfect for my project and very handsome in my home! Thank …" at bounding box center [188, 199] width 152 height 24
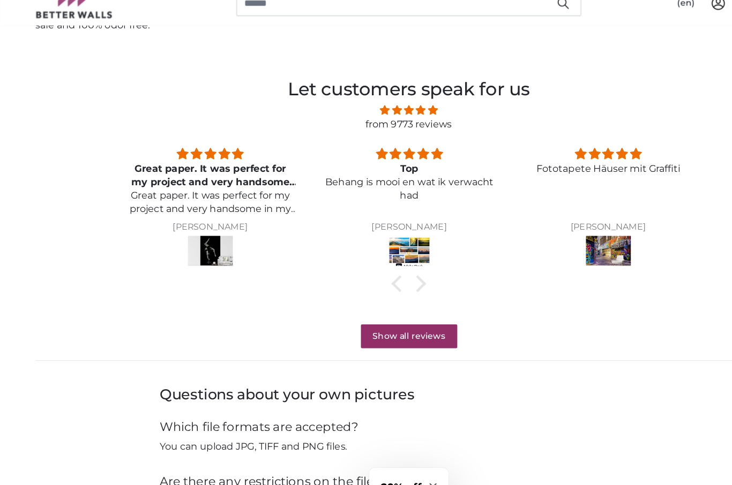
click at [200, 229] on img at bounding box center [188, 244] width 40 height 30
